Goal: Task Accomplishment & Management: Use online tool/utility

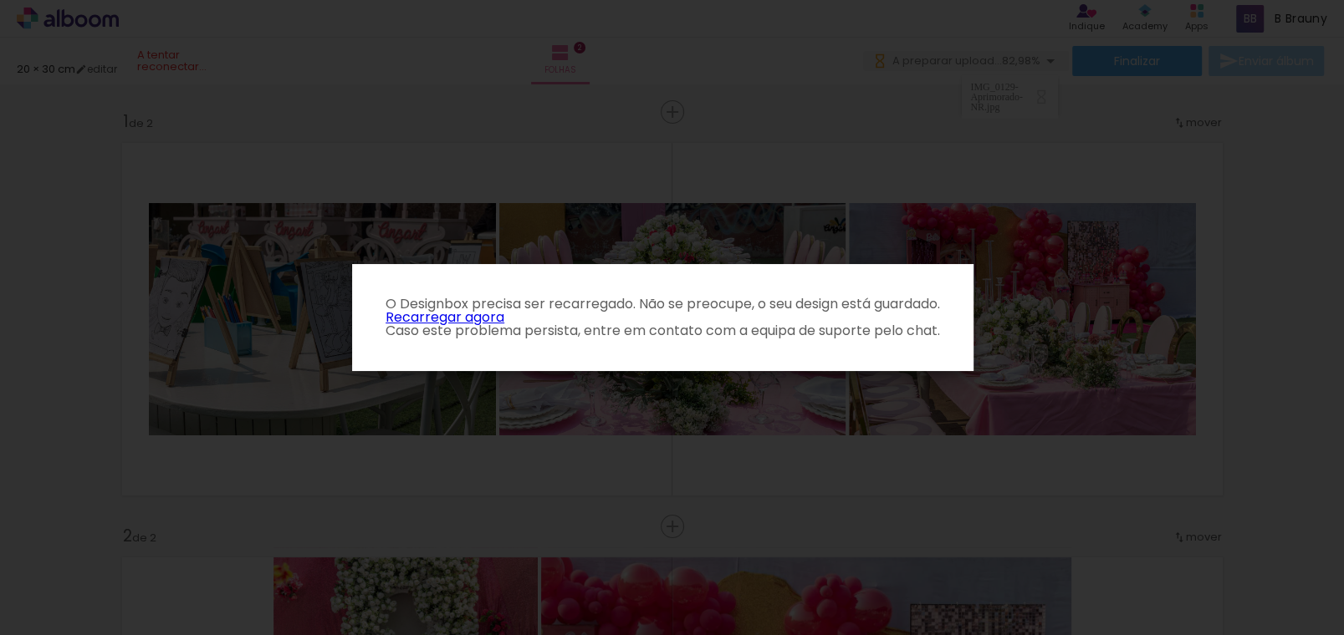
click at [480, 318] on link "Recarregar agora" at bounding box center [444, 317] width 119 height 19
